Goal: Information Seeking & Learning: Learn about a topic

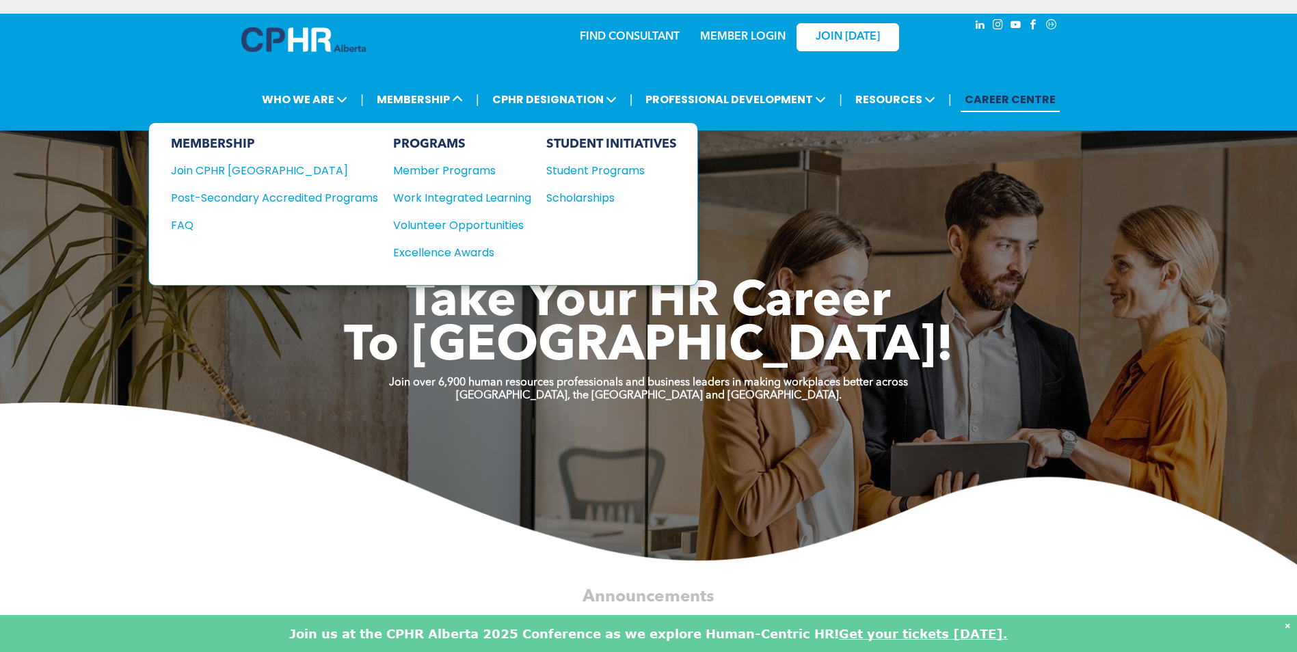
click at [430, 168] on div "Member Programs" at bounding box center [455, 170] width 124 height 17
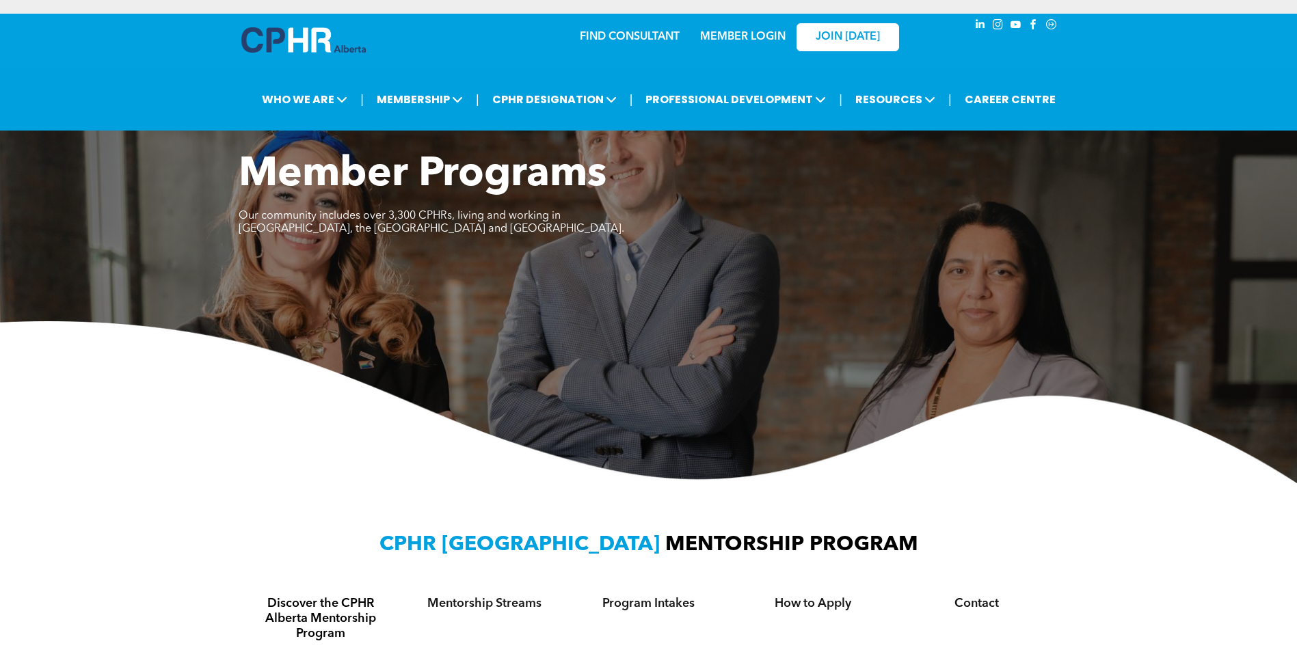
scroll to position [68, 0]
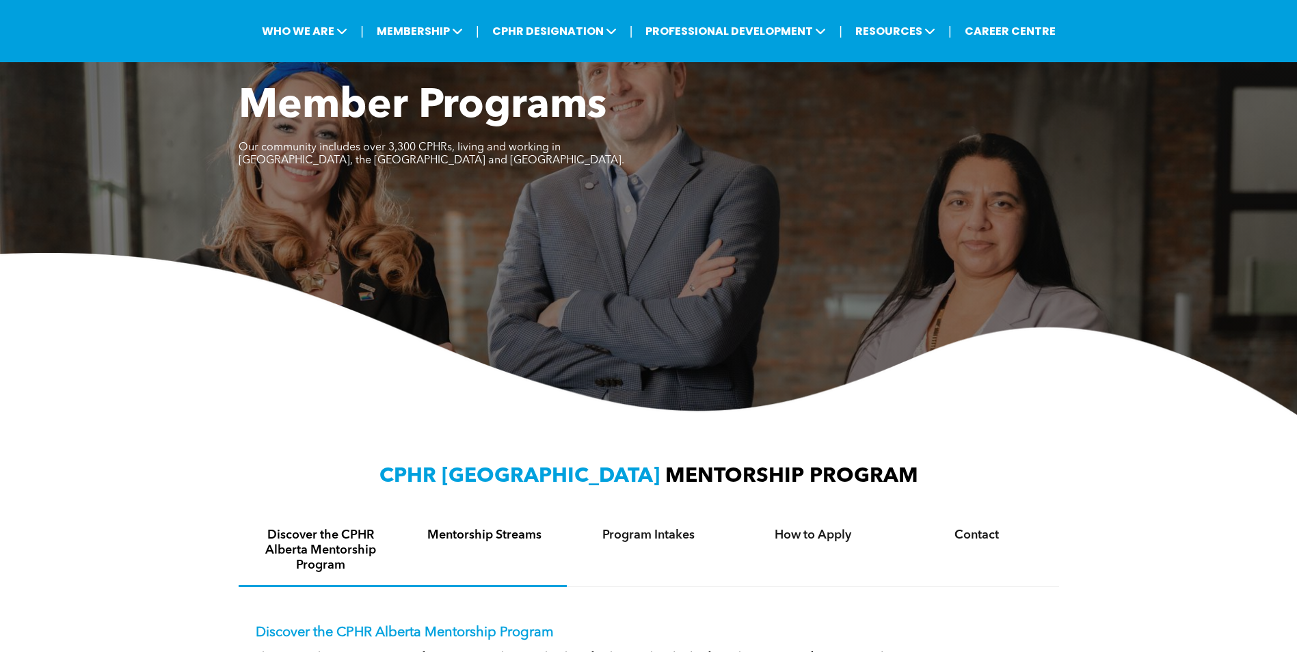
click at [458, 538] on h4 "Mentorship Streams" at bounding box center [485, 535] width 140 height 15
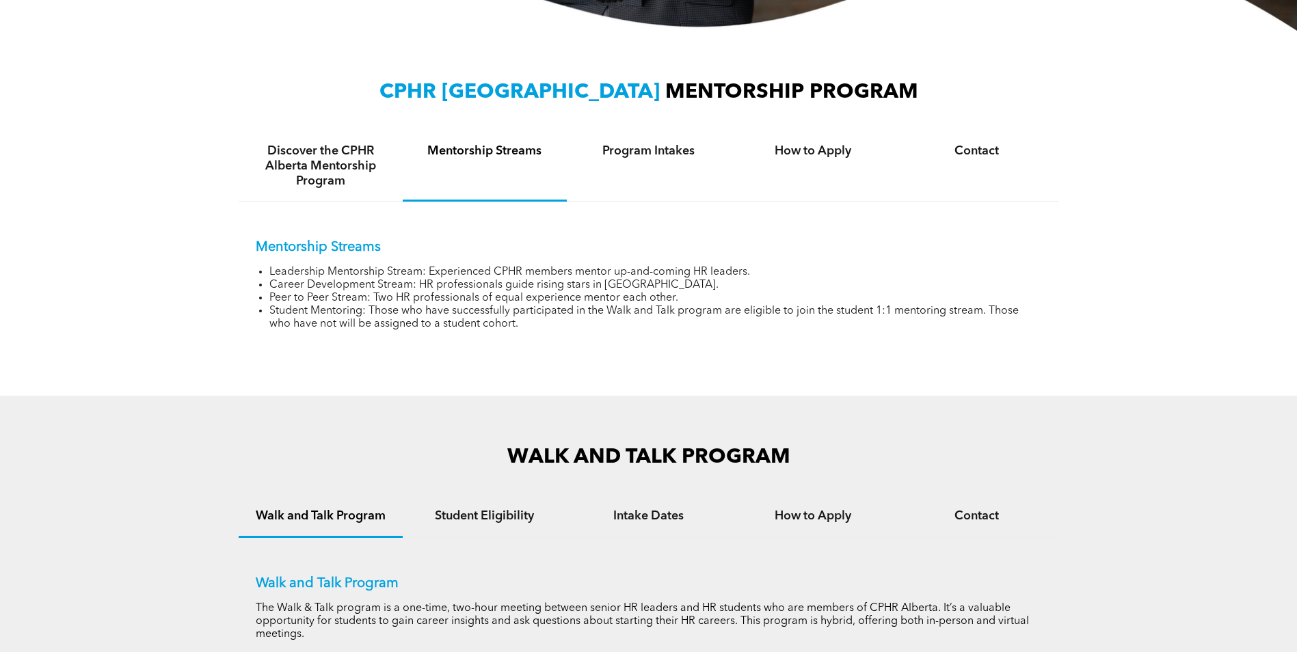
scroll to position [416, 0]
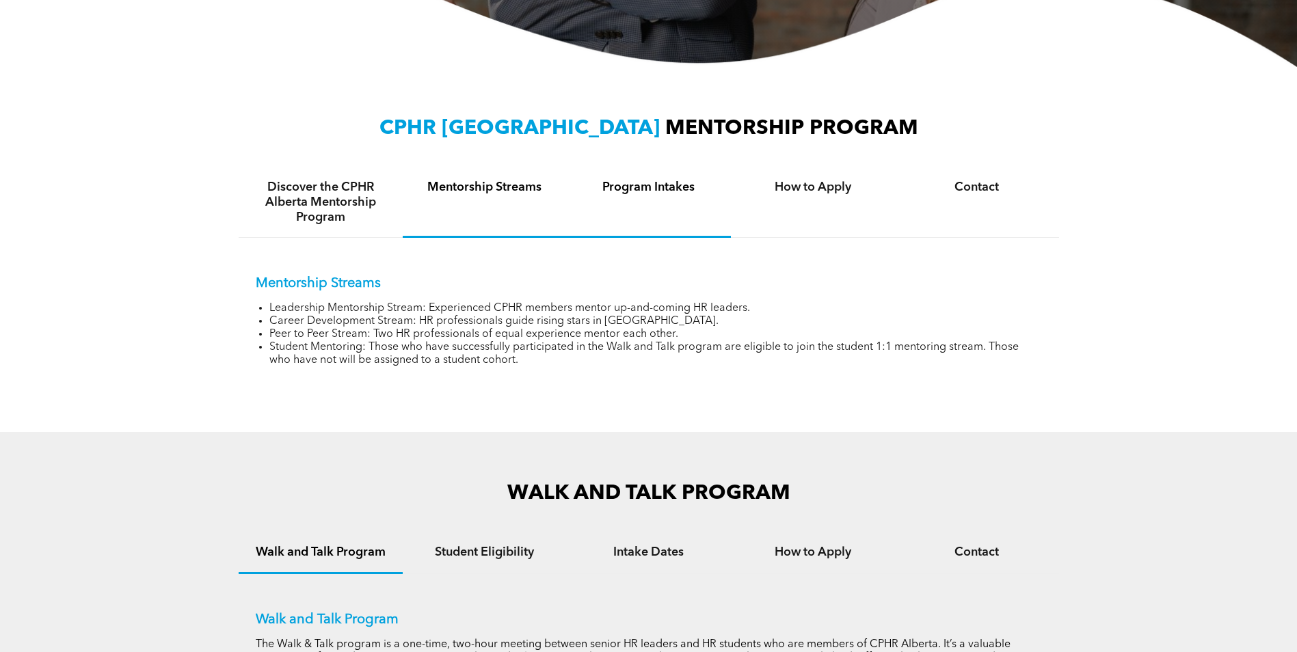
click at [640, 191] on h4 "Program Intakes" at bounding box center [649, 187] width 140 height 15
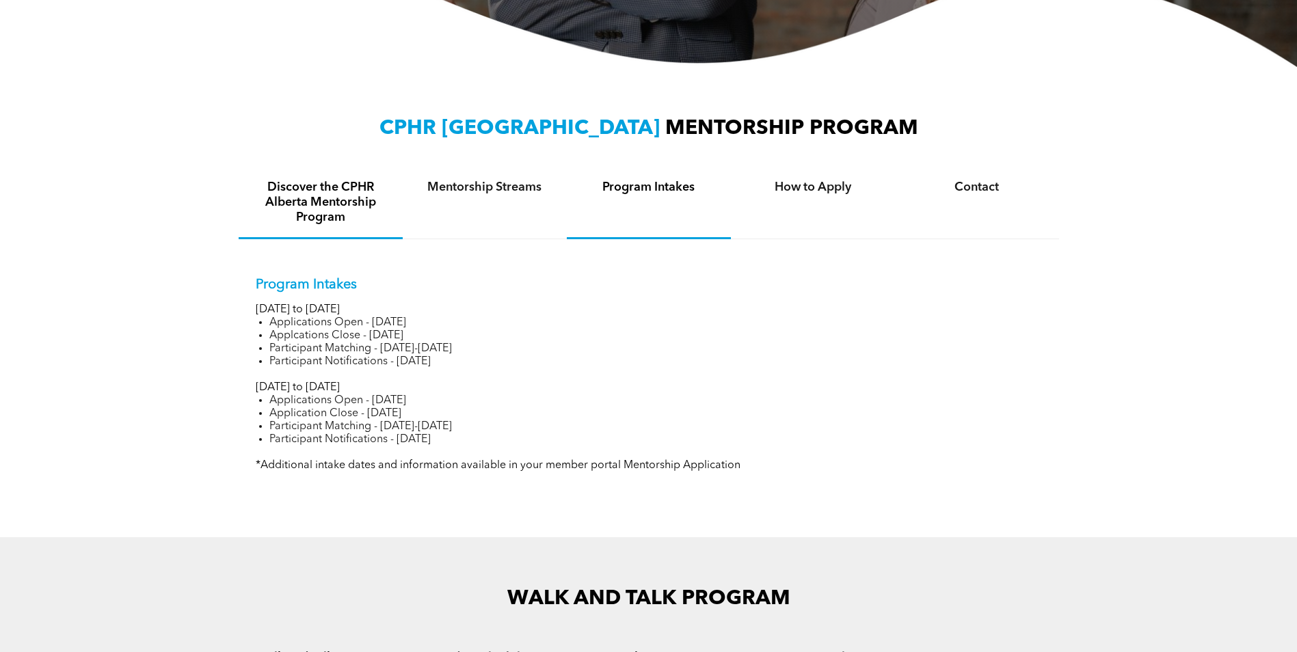
click at [363, 198] on h4 "Discover the CPHR Alberta Mentorship Program" at bounding box center [321, 202] width 140 height 45
